Goal: Transaction & Acquisition: Download file/media

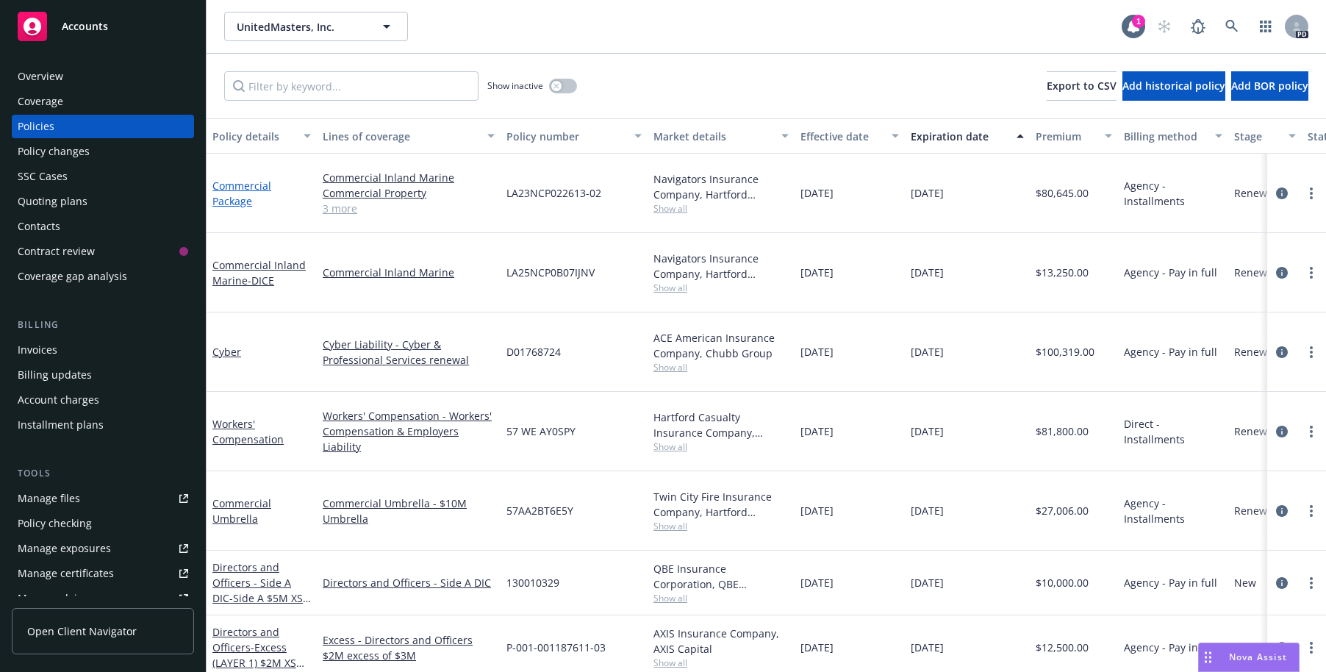
click at [239, 179] on link "Commercial Package" at bounding box center [241, 193] width 59 height 29
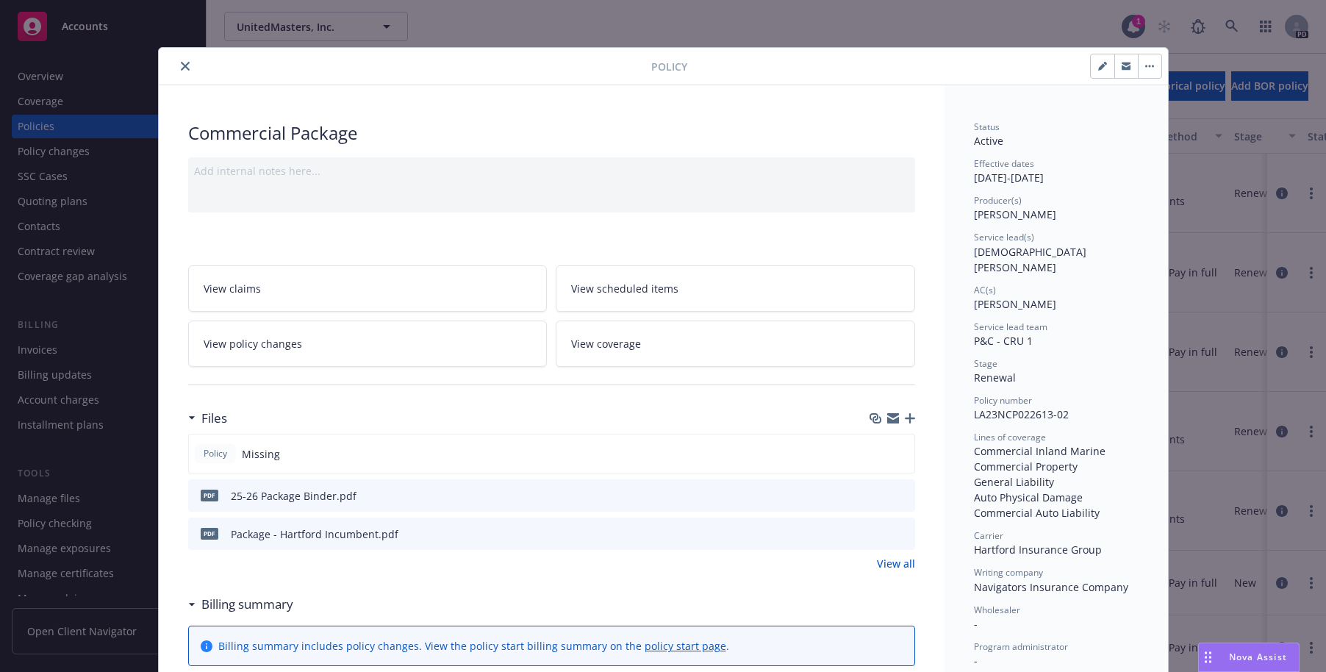
click at [871, 493] on icon "download file" at bounding box center [877, 495] width 12 height 12
